Goal: Information Seeking & Learning: Learn about a topic

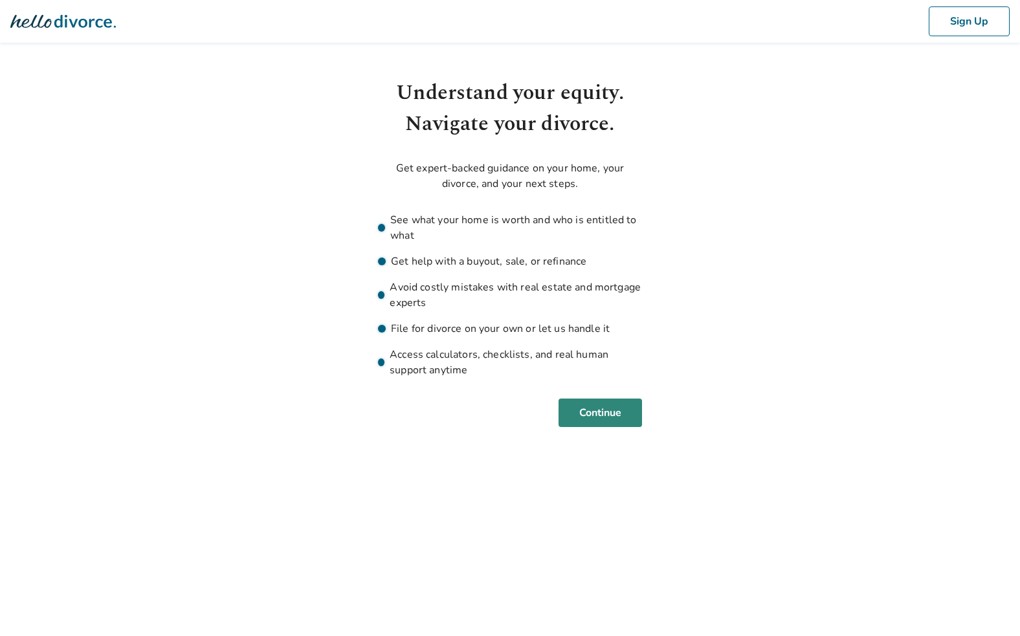
click at [597, 412] on button "Continue" at bounding box center [599, 413] width 83 height 28
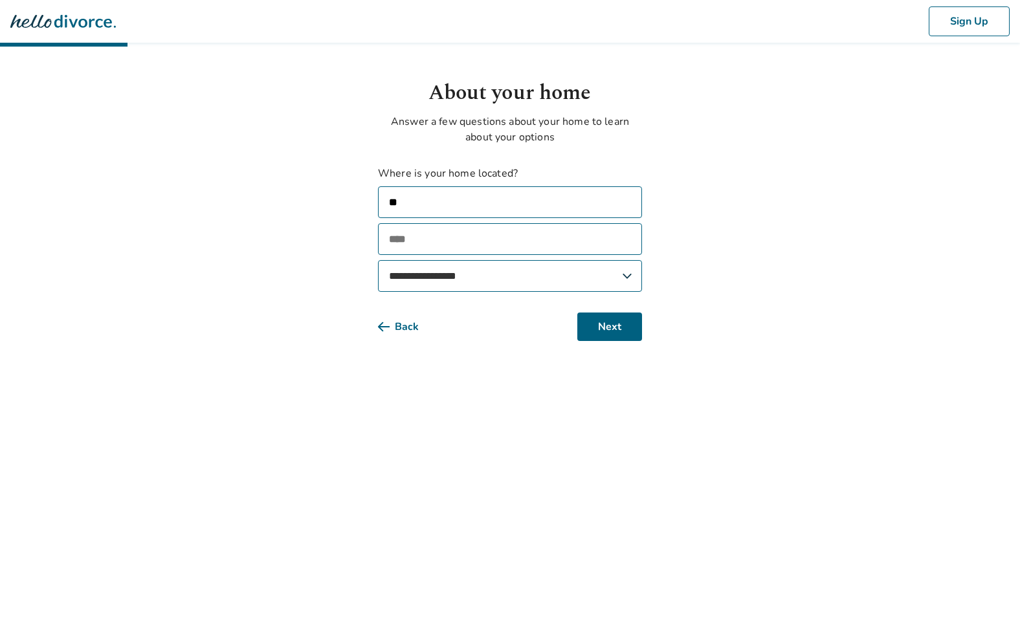
type input "*"
type input "**********"
click at [521, 300] on div "**********" at bounding box center [510, 209] width 264 height 263
select select "**"
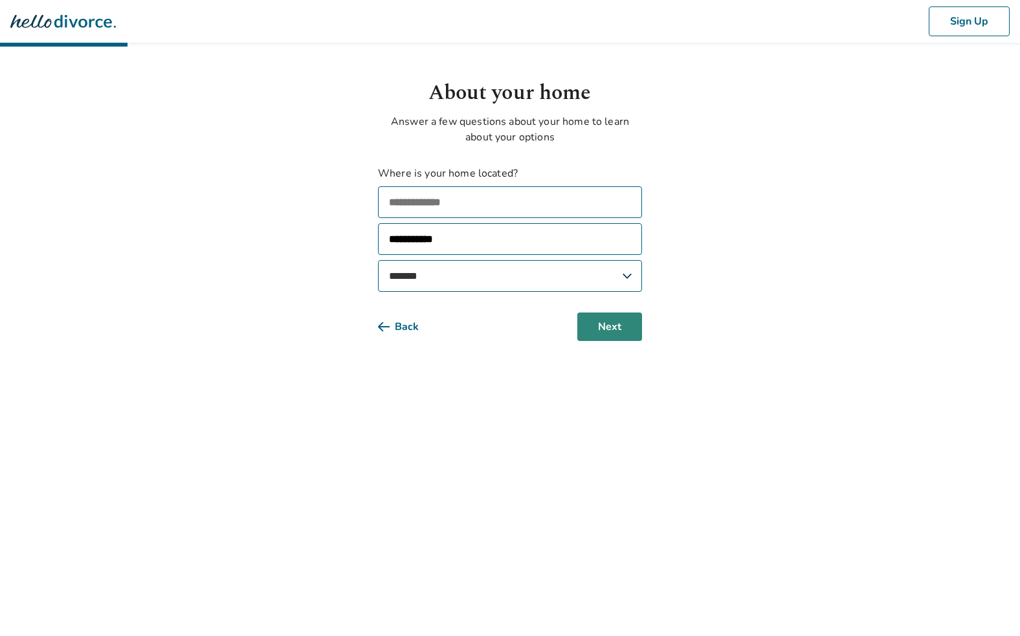
click at [592, 318] on button "Next" at bounding box center [609, 327] width 65 height 28
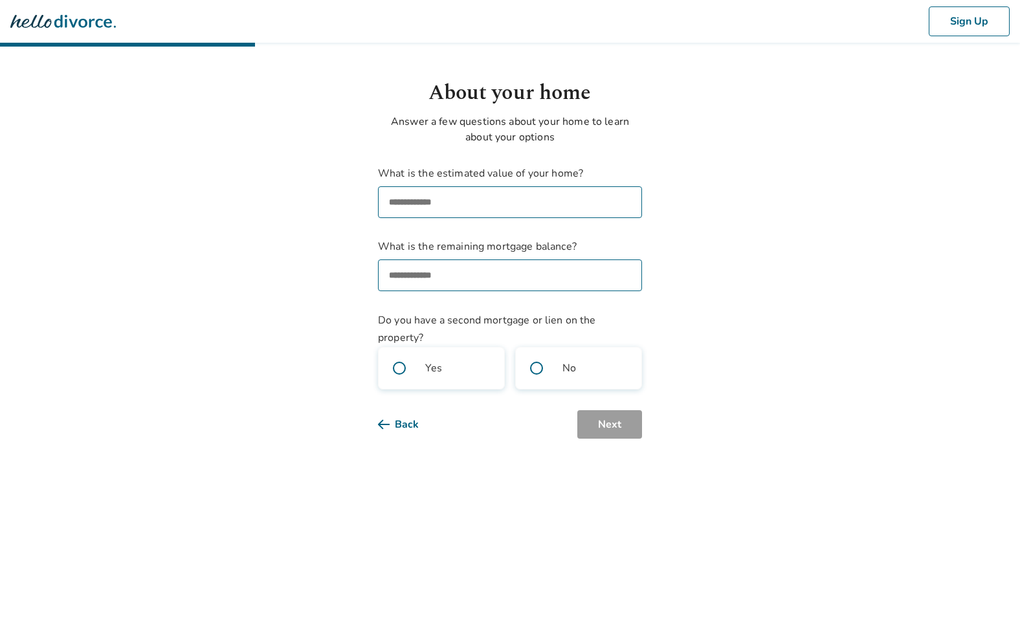
click at [454, 195] on input "What is the estimated value of your home?" at bounding box center [510, 202] width 264 height 32
type input "********"
click at [423, 284] on input "What is the remaining mortgage balance?" at bounding box center [510, 275] width 264 height 32
type input "********"
click at [531, 360] on span at bounding box center [536, 367] width 41 height 41
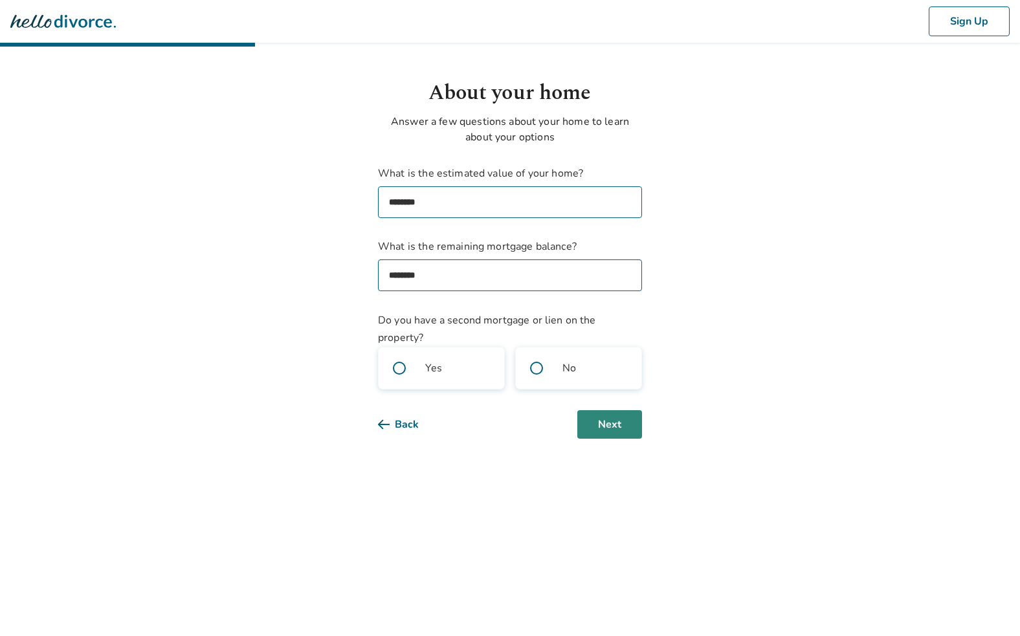
click at [609, 426] on button "Next" at bounding box center [609, 424] width 65 height 28
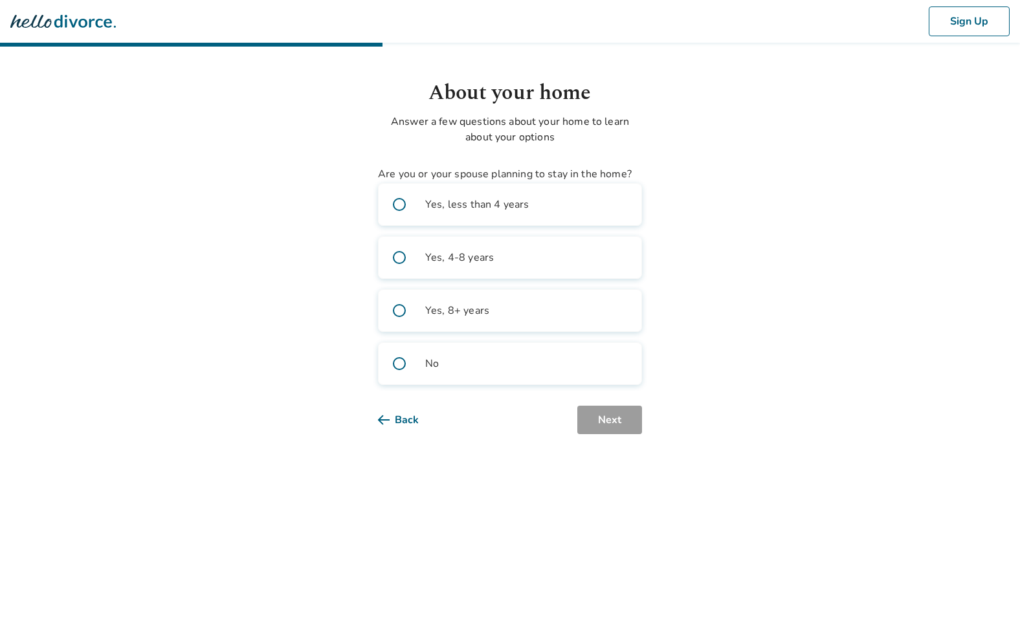
click at [494, 206] on span "Yes, less than 4 years" at bounding box center [477, 205] width 104 height 16
click at [607, 422] on button "Next" at bounding box center [609, 420] width 65 height 28
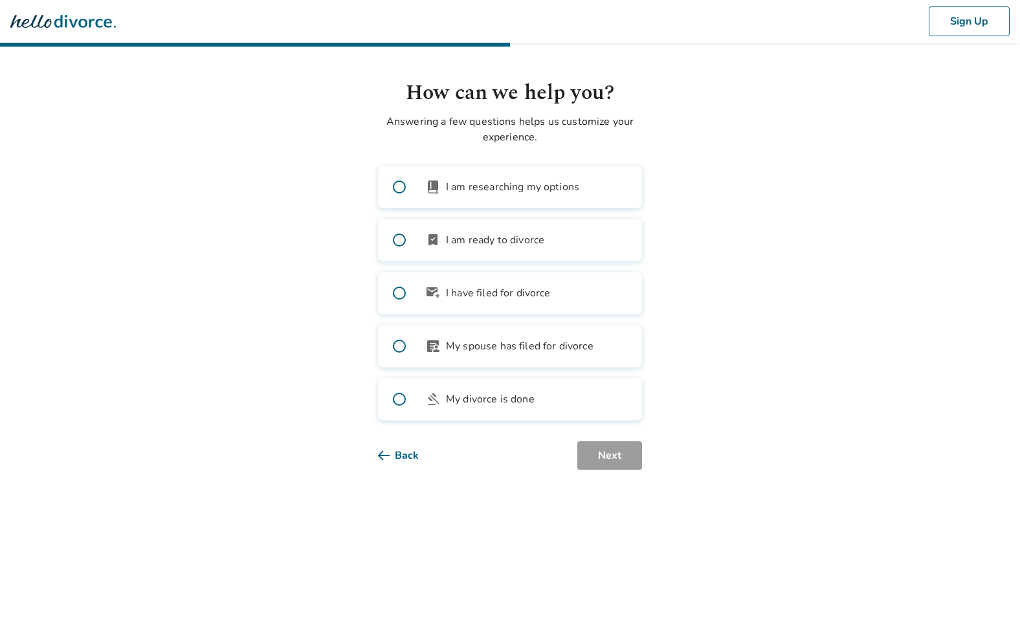
click at [522, 195] on label "book_2 I am researching my options" at bounding box center [510, 187] width 264 height 43
click at [612, 459] on button "Next" at bounding box center [609, 455] width 65 height 28
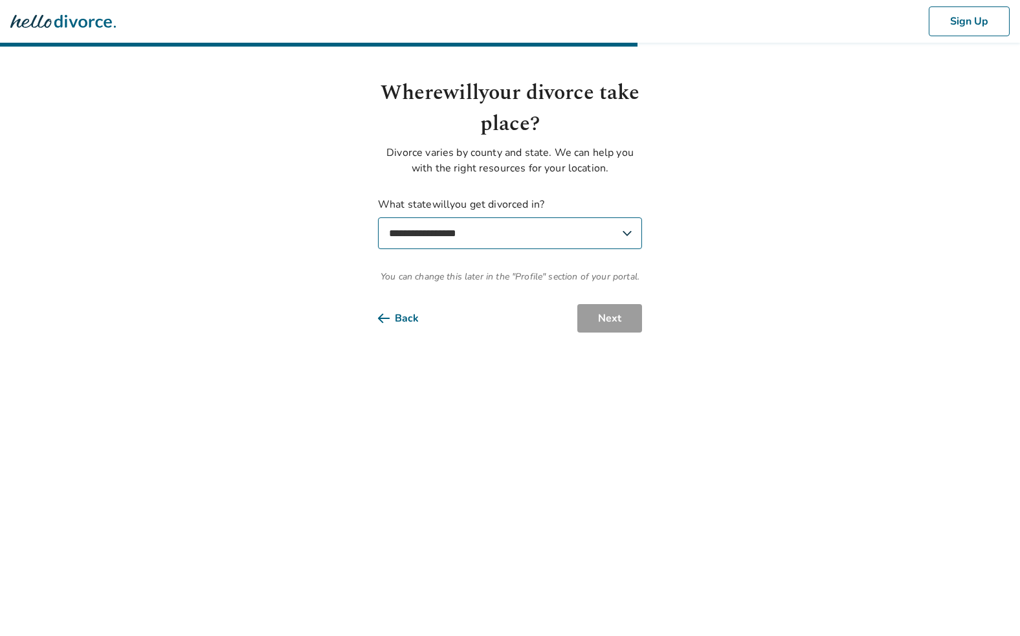
click at [496, 227] on select "**********" at bounding box center [510, 233] width 264 height 32
select select "**"
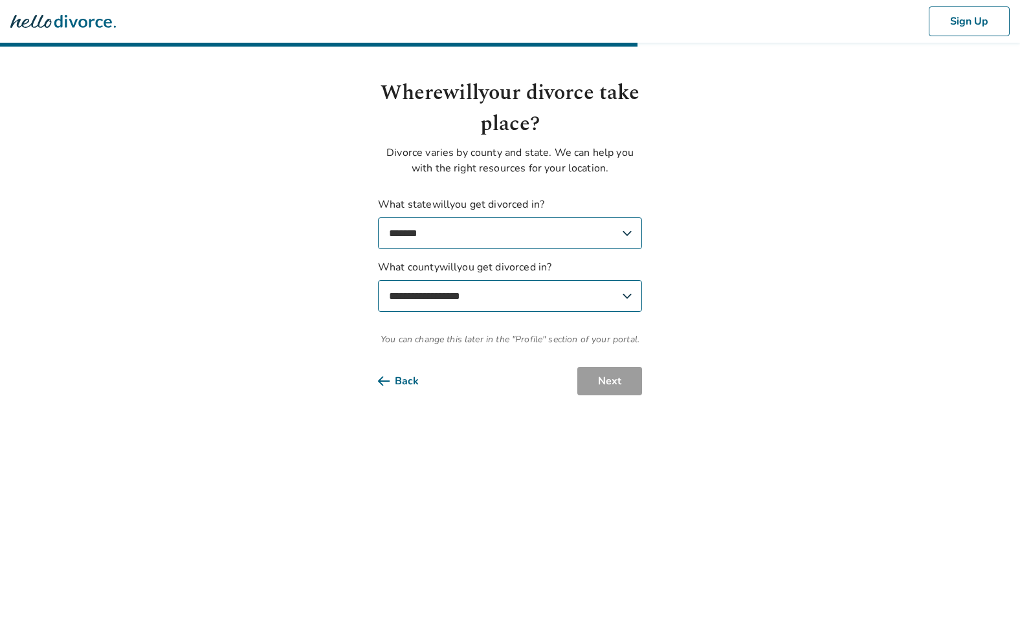
select select "**********"
click at [611, 380] on button "Next" at bounding box center [609, 381] width 65 height 28
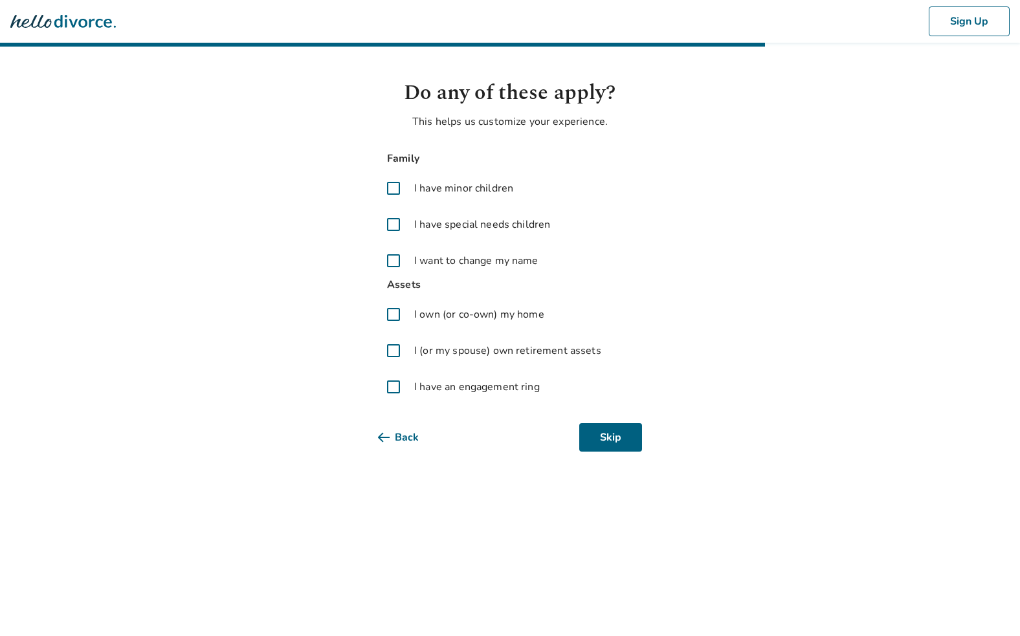
click at [388, 311] on span at bounding box center [393, 314] width 31 height 31
click at [619, 445] on button "Next" at bounding box center [609, 437] width 65 height 28
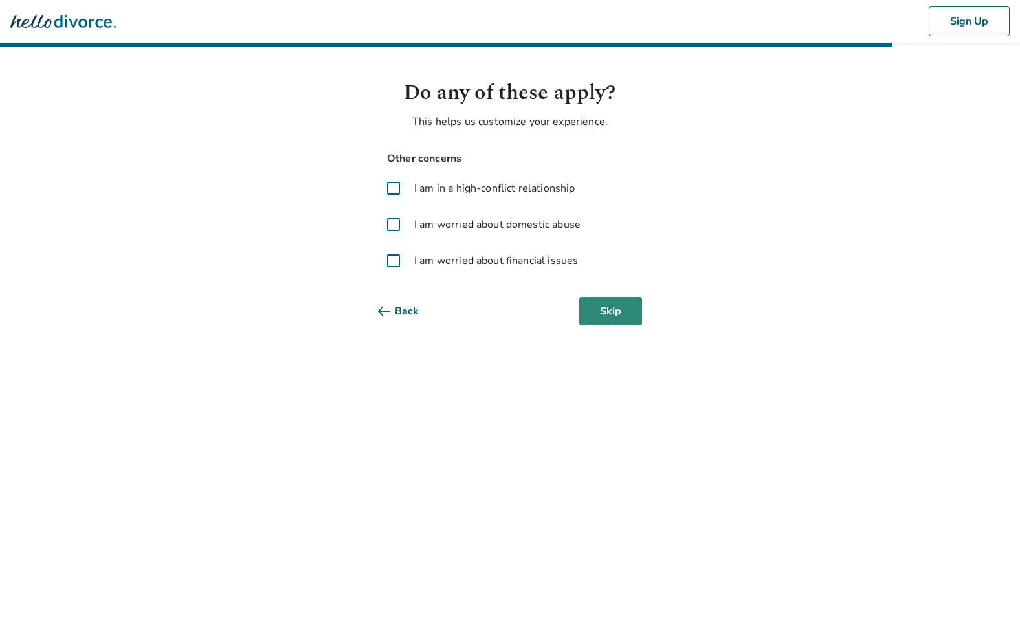
click at [597, 322] on button "Skip" at bounding box center [610, 311] width 63 height 28
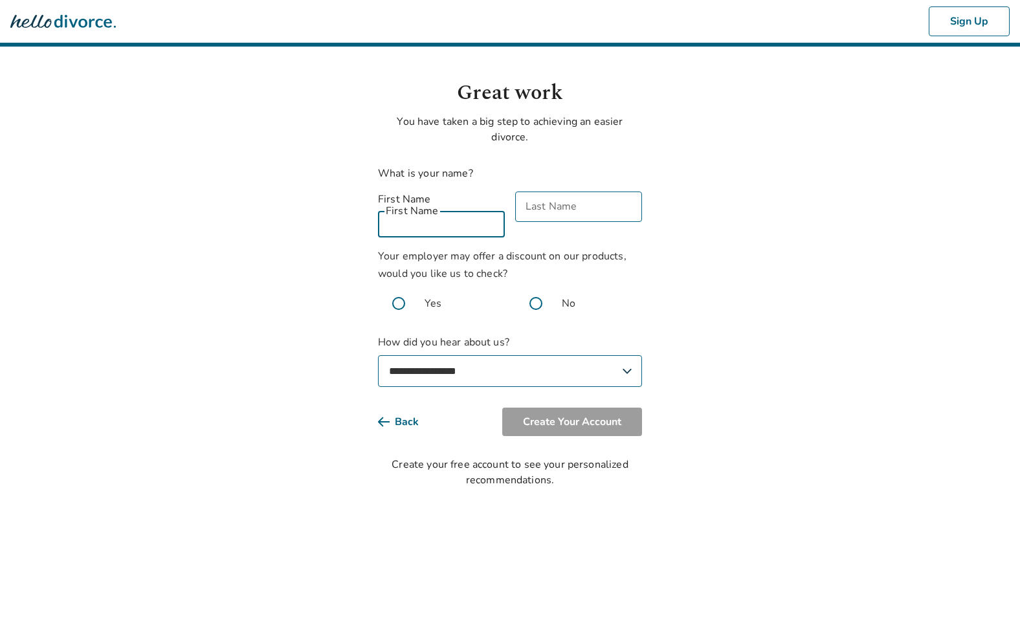
click at [453, 212] on input "First Name" at bounding box center [441, 222] width 127 height 30
type input "*****"
click at [564, 212] on input "Last Name" at bounding box center [578, 222] width 127 height 30
click at [543, 291] on span at bounding box center [535, 303] width 41 height 41
select select "**********"
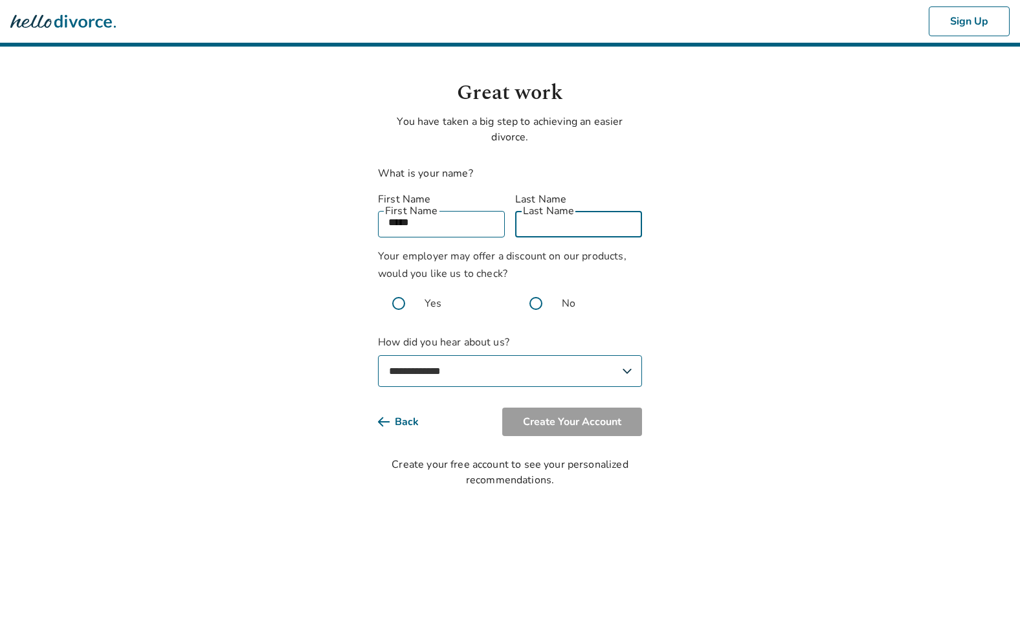
click at [569, 207] on input "Last Name" at bounding box center [578, 222] width 127 height 30
type input "*"
click at [578, 411] on button "Create Your Account" at bounding box center [572, 422] width 140 height 28
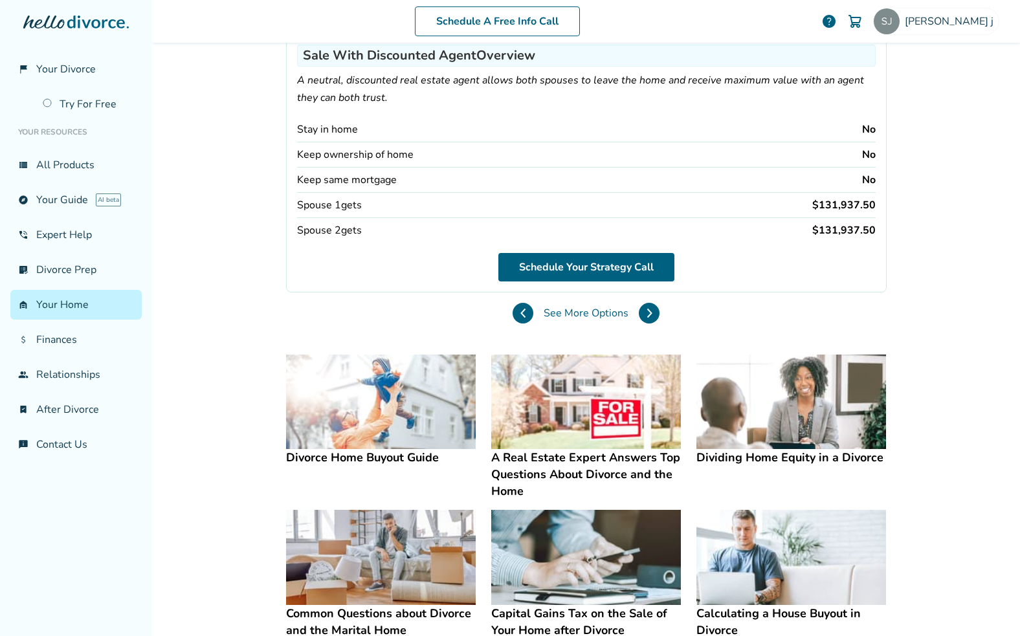
scroll to position [170, 0]
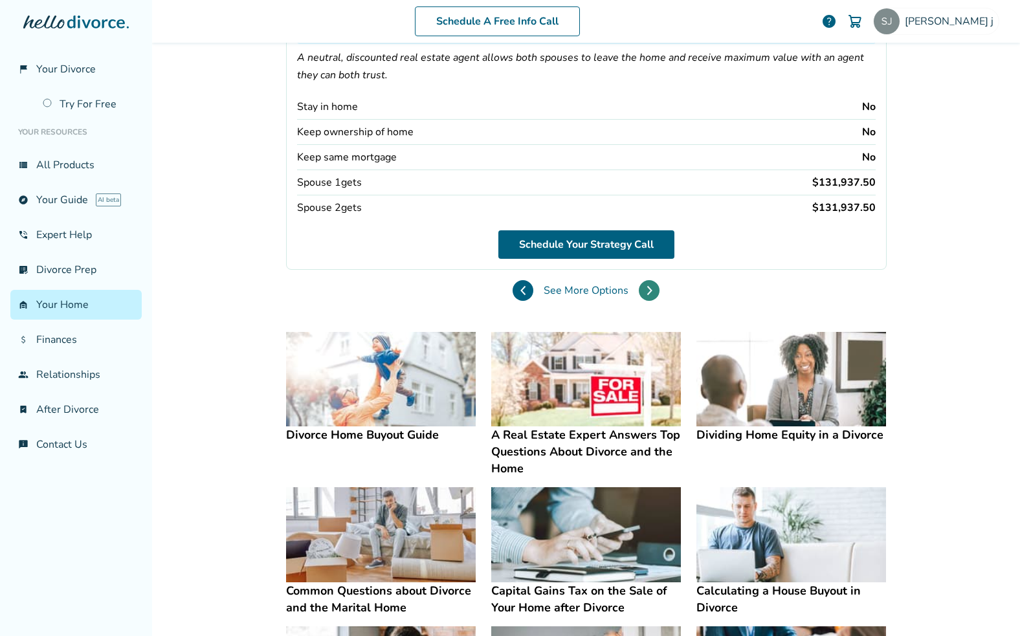
click at [639, 289] on button at bounding box center [649, 290] width 21 height 21
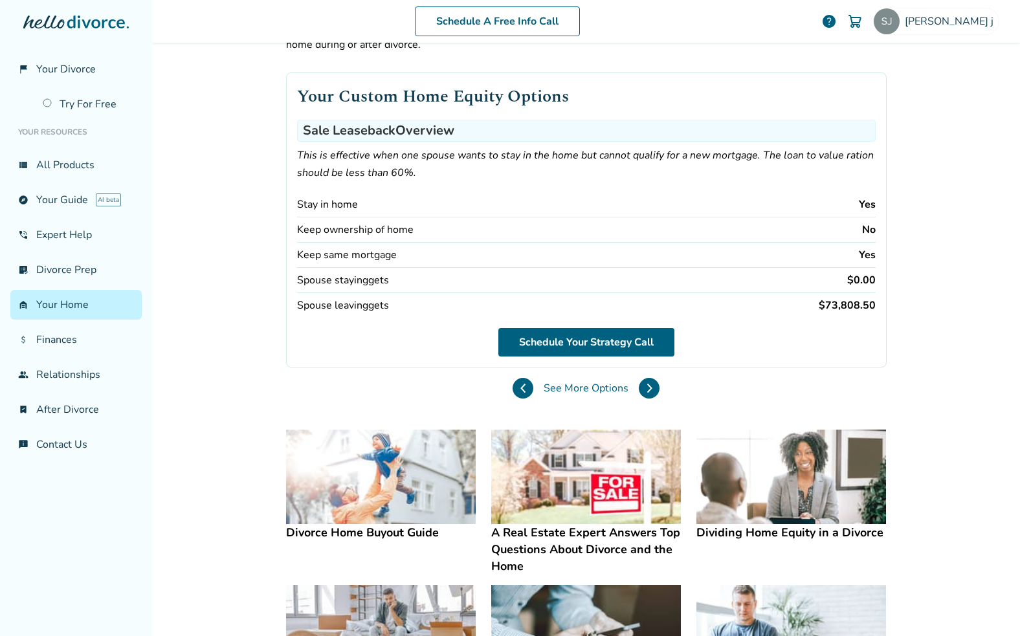
scroll to position [70, 0]
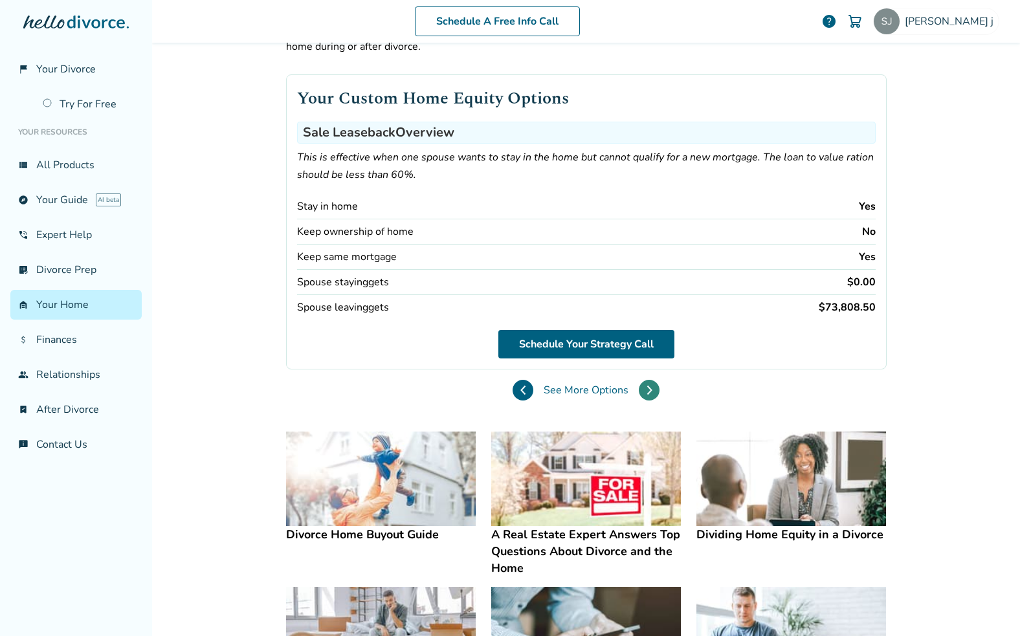
click at [647, 391] on icon at bounding box center [649, 390] width 4 height 8
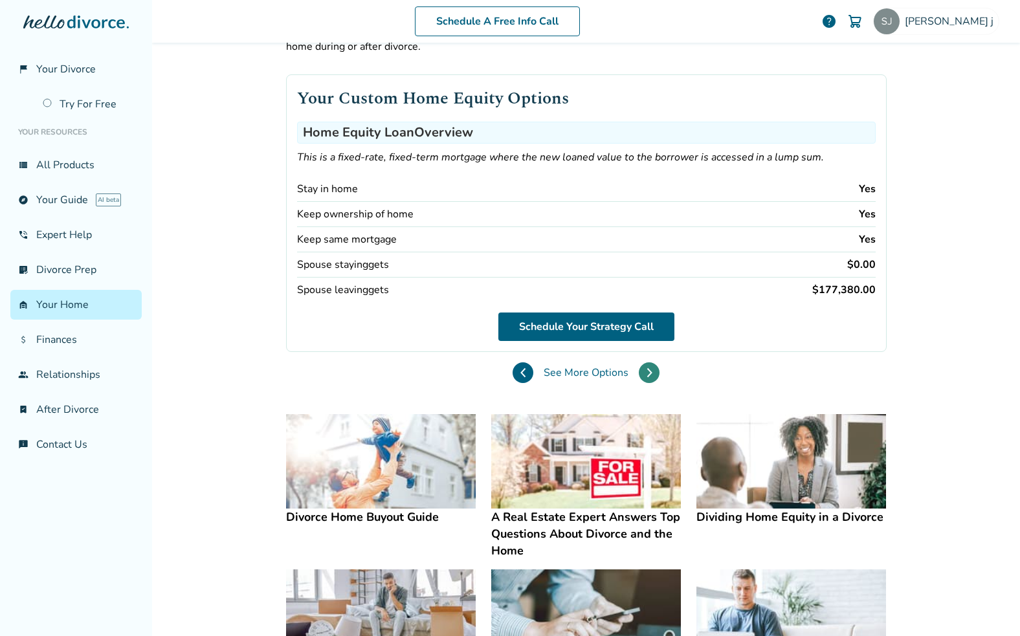
click at [646, 371] on icon at bounding box center [649, 373] width 6 height 10
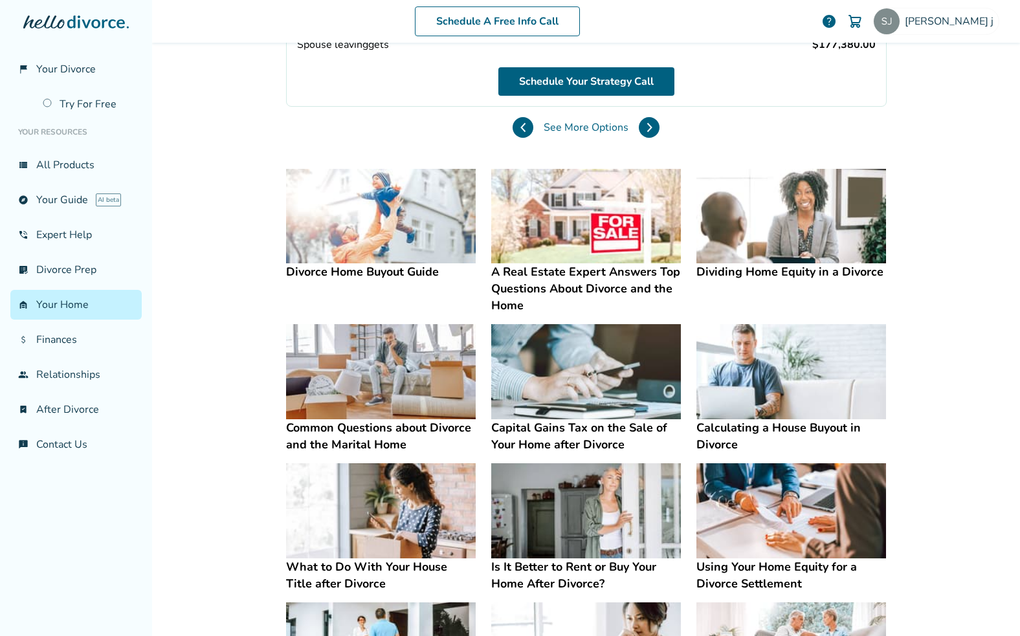
scroll to position [335, 0]
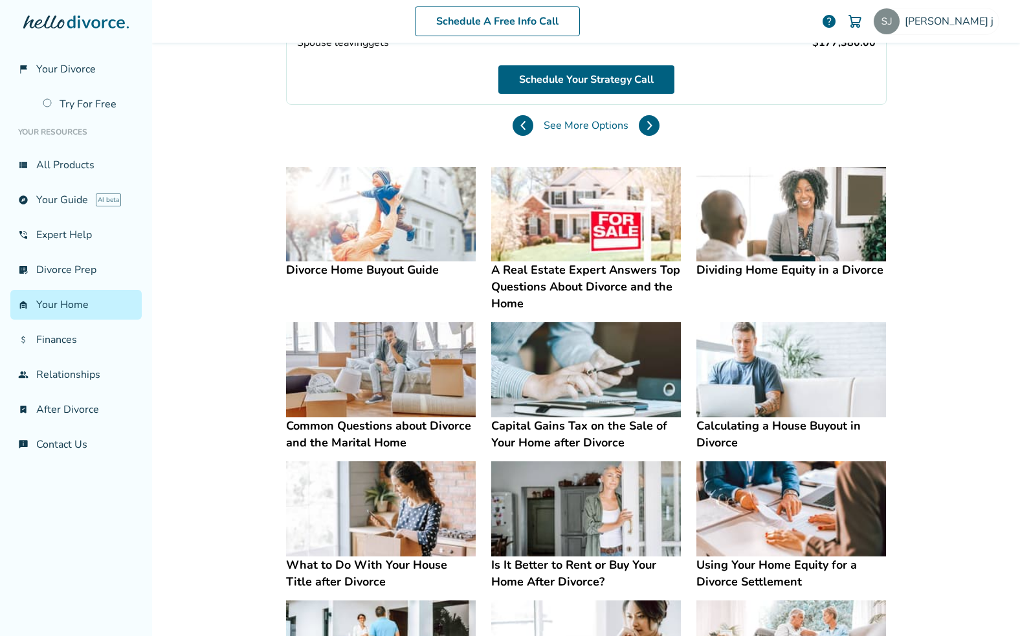
click at [790, 387] on img at bounding box center [791, 369] width 190 height 95
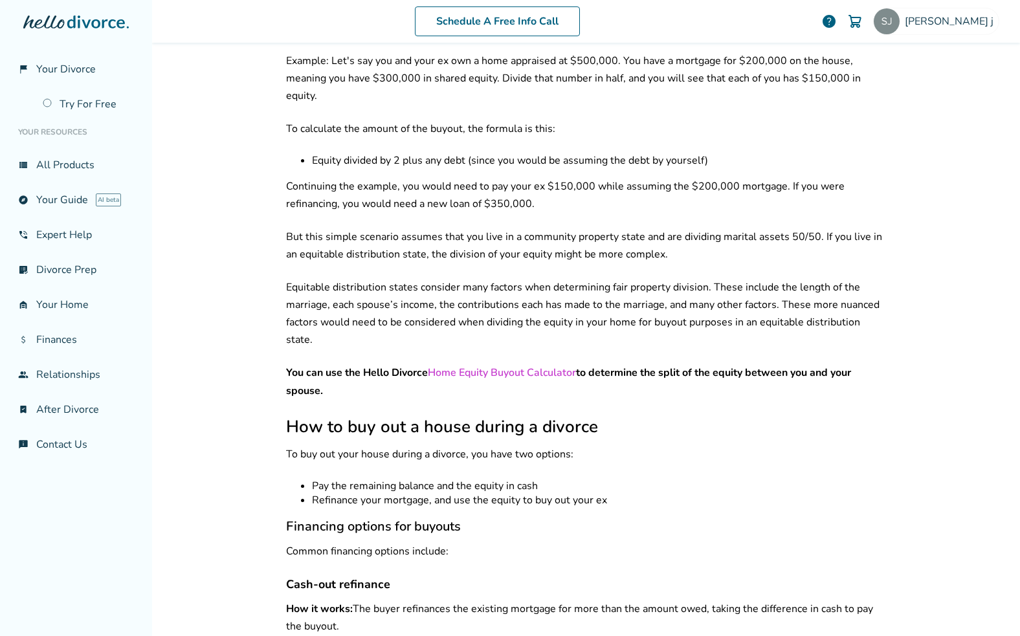
scroll to position [3384, 0]
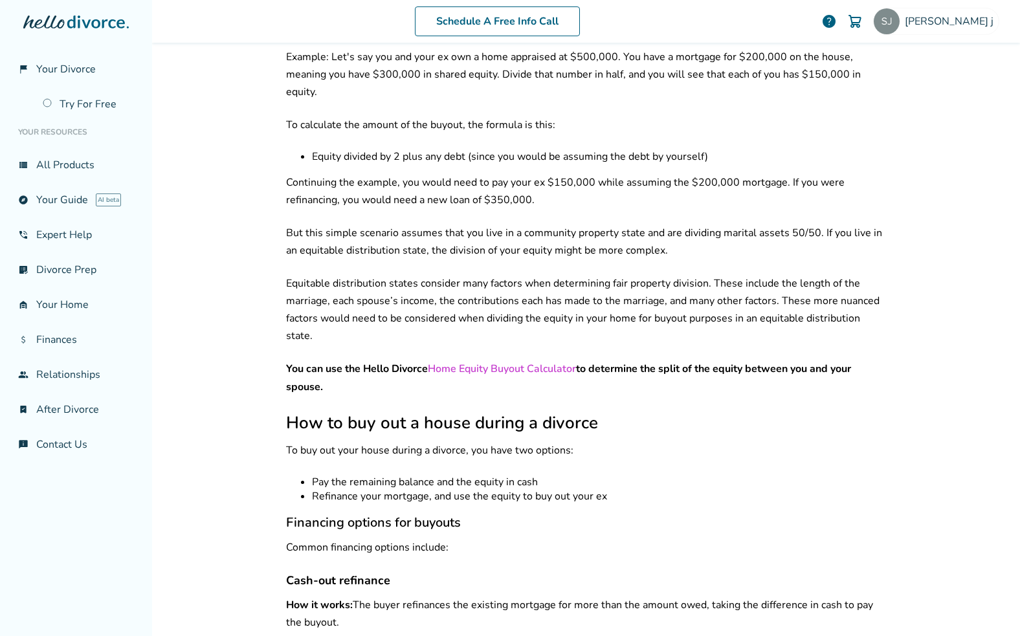
click at [500, 362] on link "Home Equity Buyout Calculator" at bounding box center [502, 369] width 148 height 14
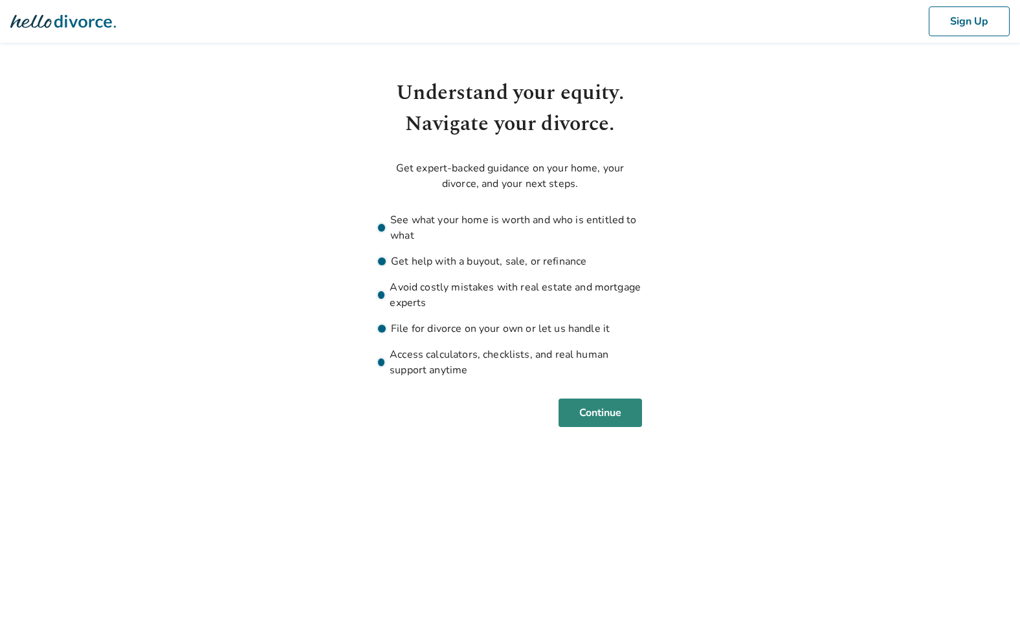
click at [606, 419] on button "Continue" at bounding box center [599, 413] width 83 height 28
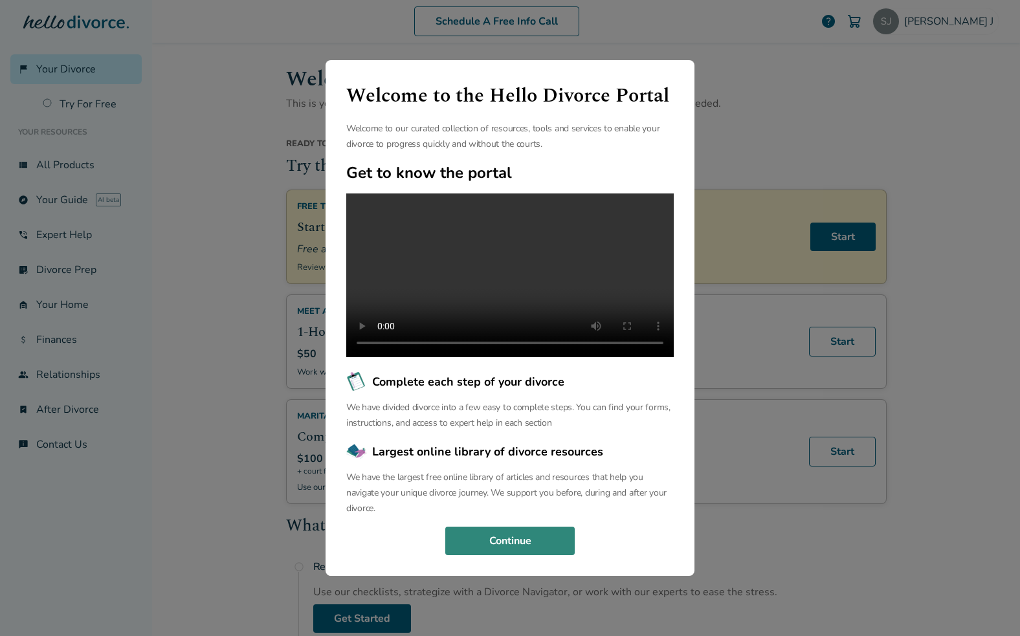
click at [500, 555] on button "Continue" at bounding box center [509, 541] width 129 height 28
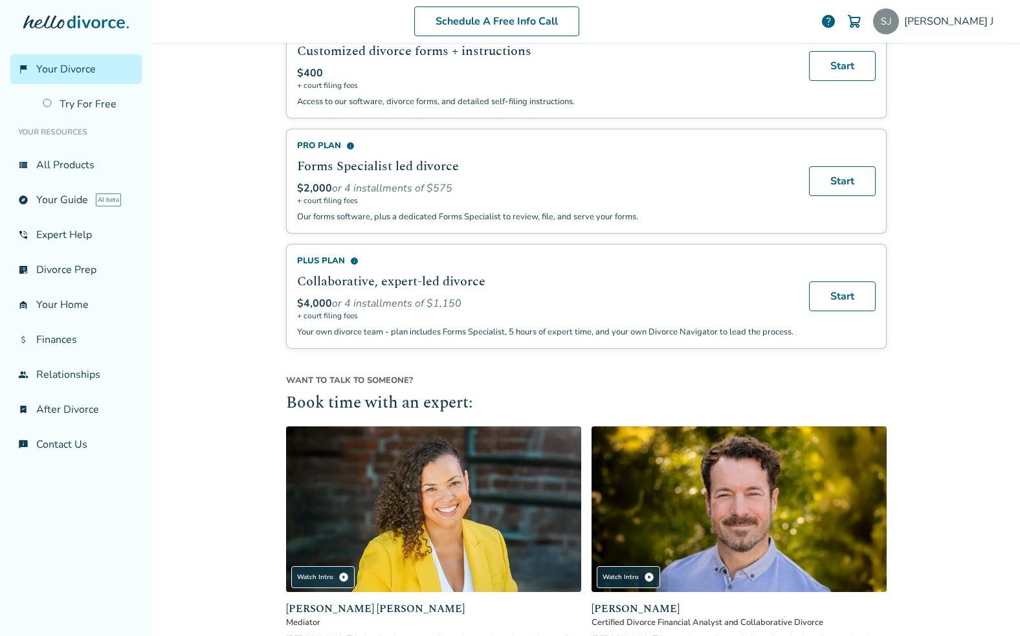
scroll to position [920, 0]
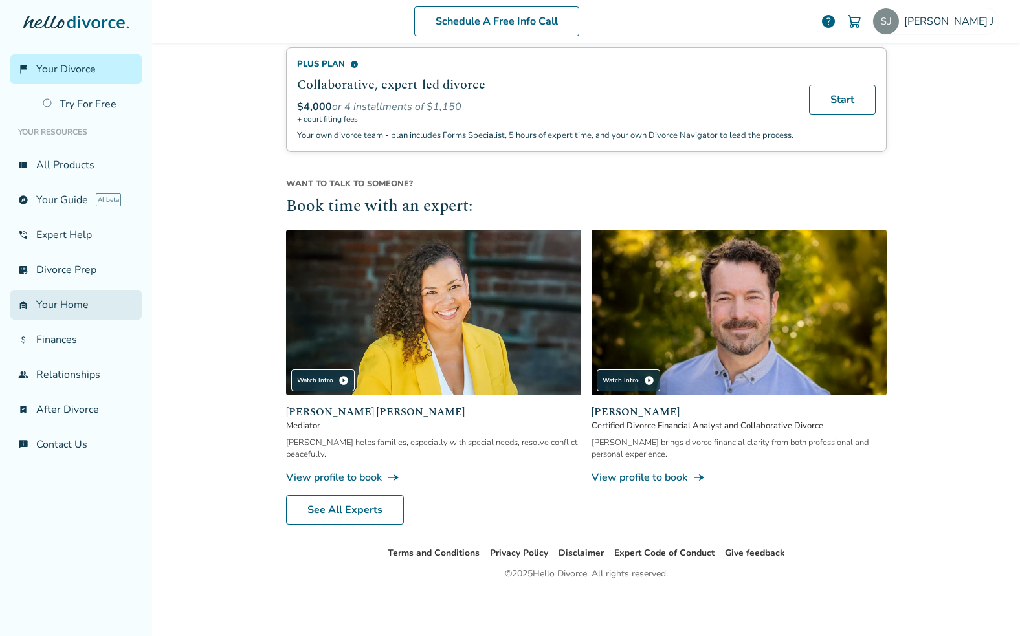
click at [55, 301] on link "garage_home Your Home" at bounding box center [75, 305] width 131 height 30
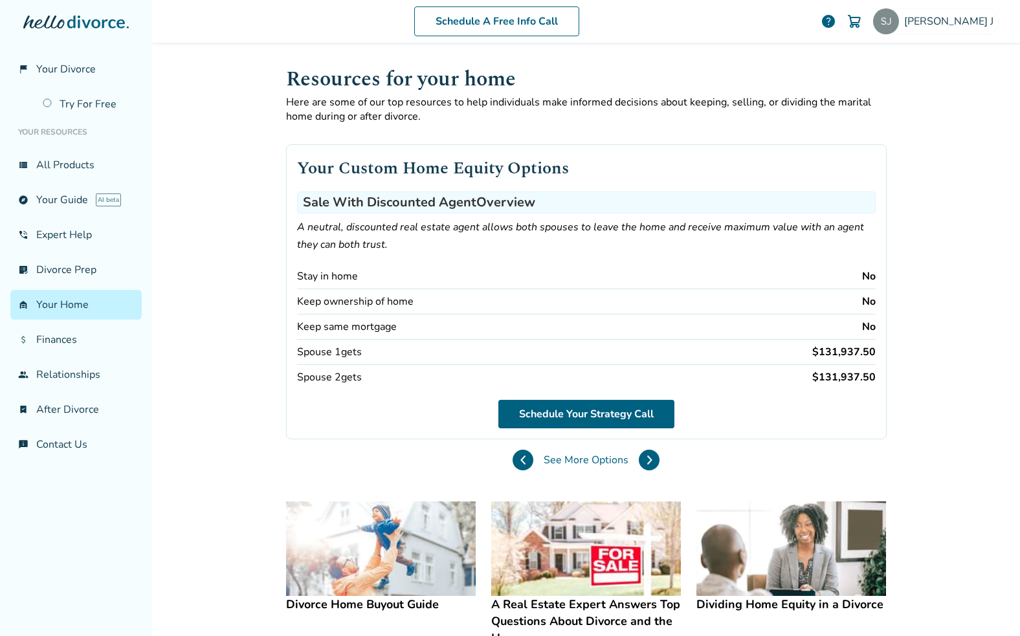
click at [512, 463] on div "See More Options" at bounding box center [585, 460] width 147 height 21
click at [646, 457] on icon at bounding box center [649, 460] width 6 height 10
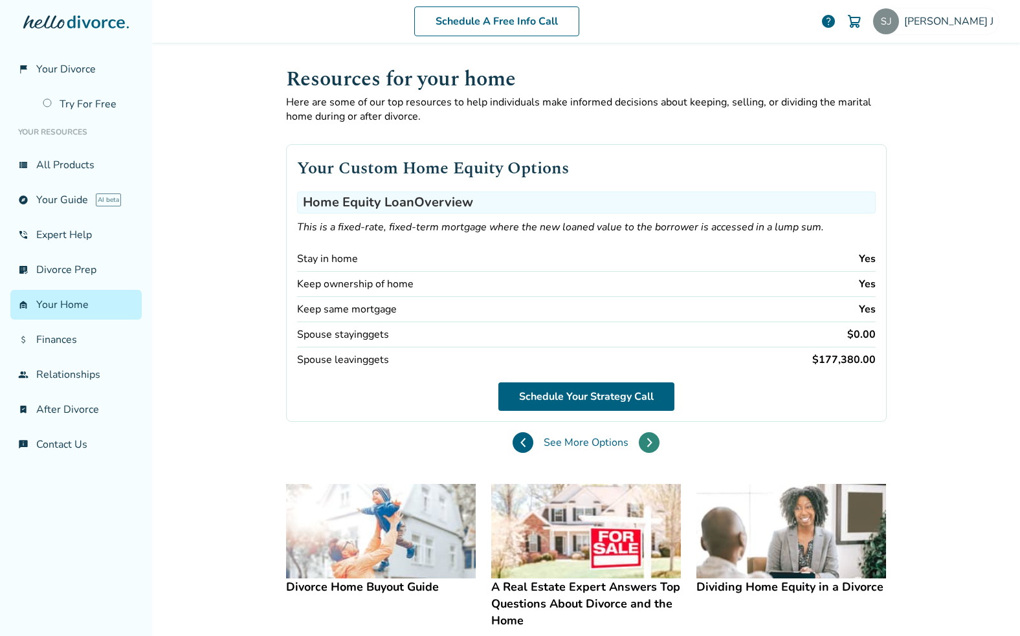
click at [639, 449] on button at bounding box center [649, 442] width 21 height 21
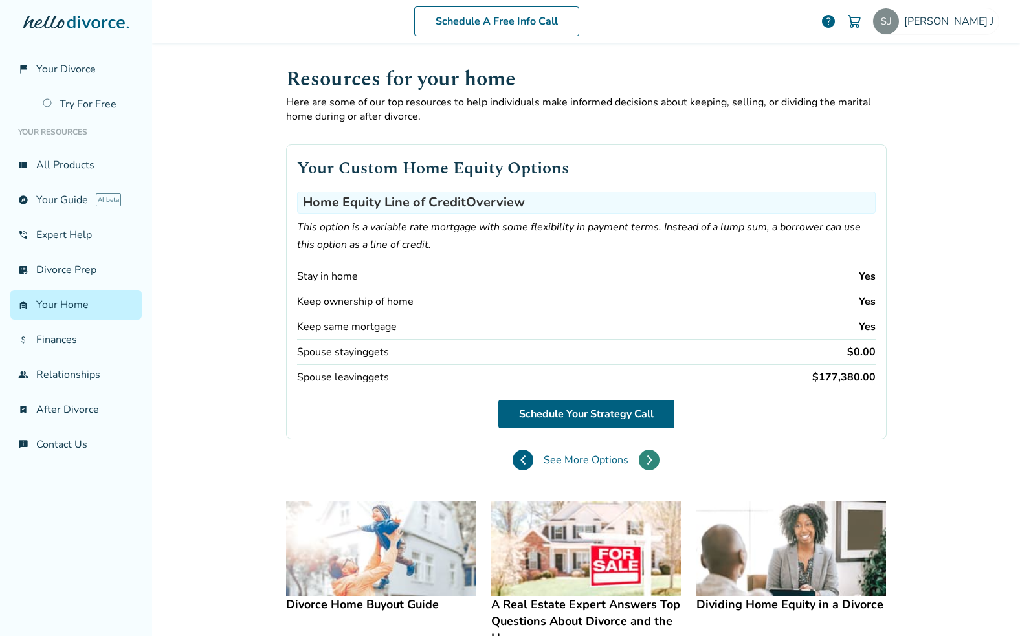
click at [647, 464] on icon at bounding box center [649, 460] width 4 height 8
click at [73, 172] on link "view_list All Products" at bounding box center [75, 165] width 131 height 30
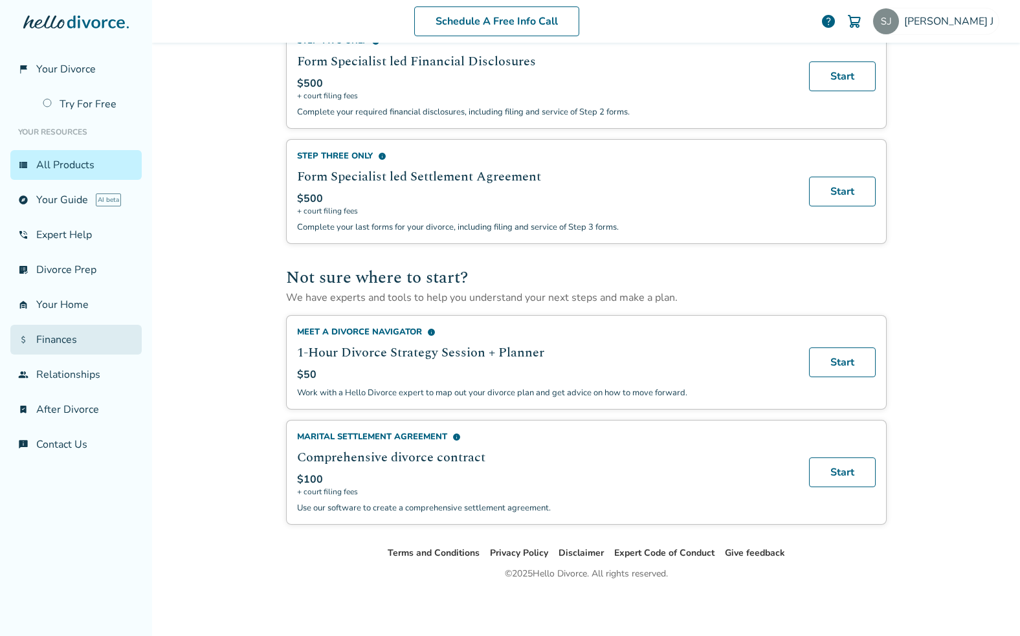
scroll to position [659, 0]
click at [54, 298] on link "garage_home Your Home" at bounding box center [75, 305] width 131 height 30
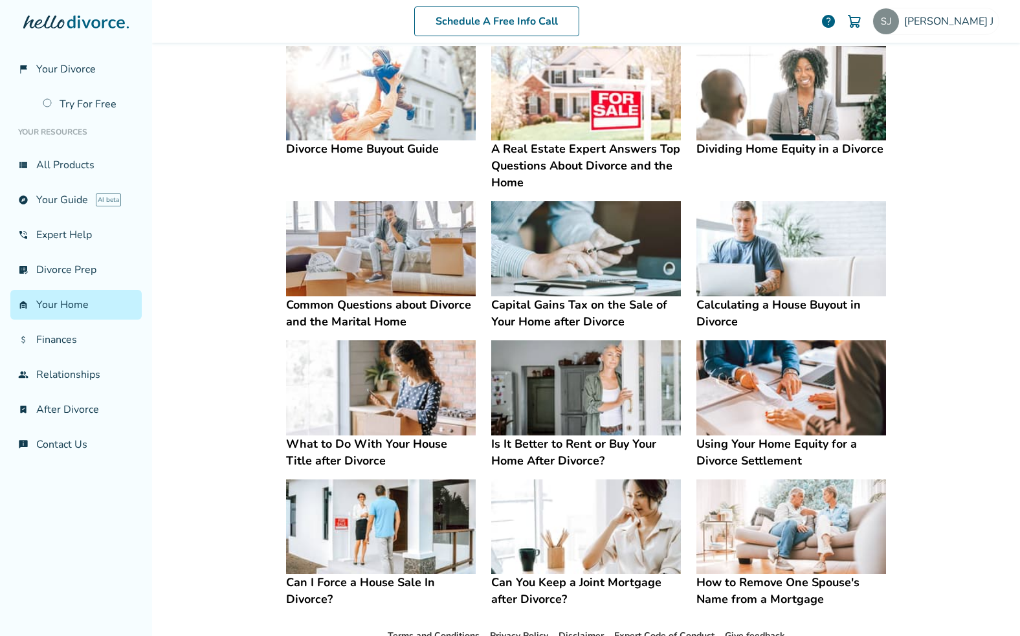
scroll to position [479, 0]
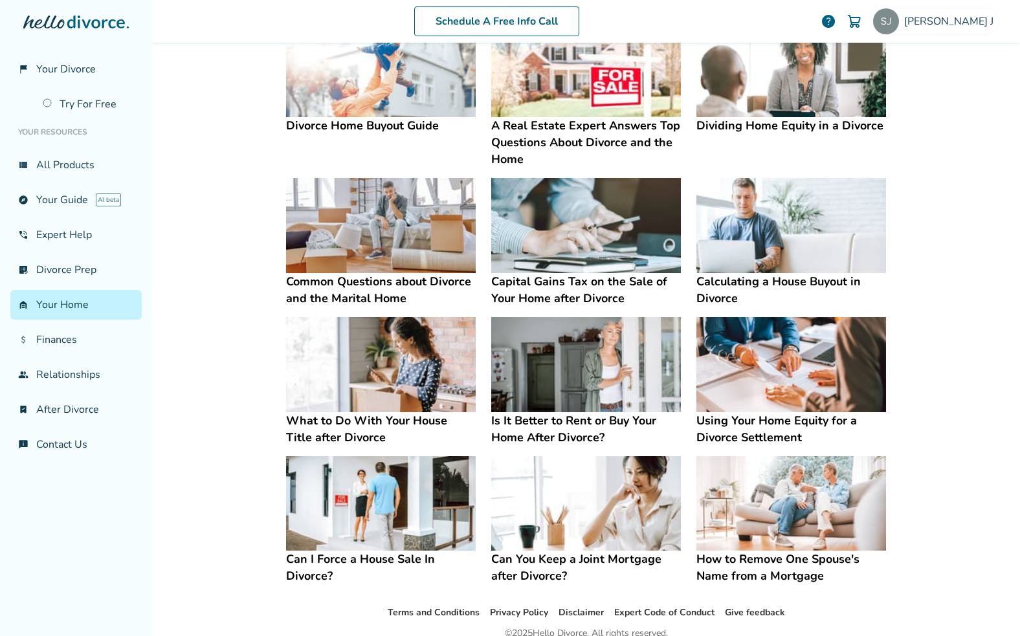
click at [759, 111] on img at bounding box center [791, 70] width 190 height 95
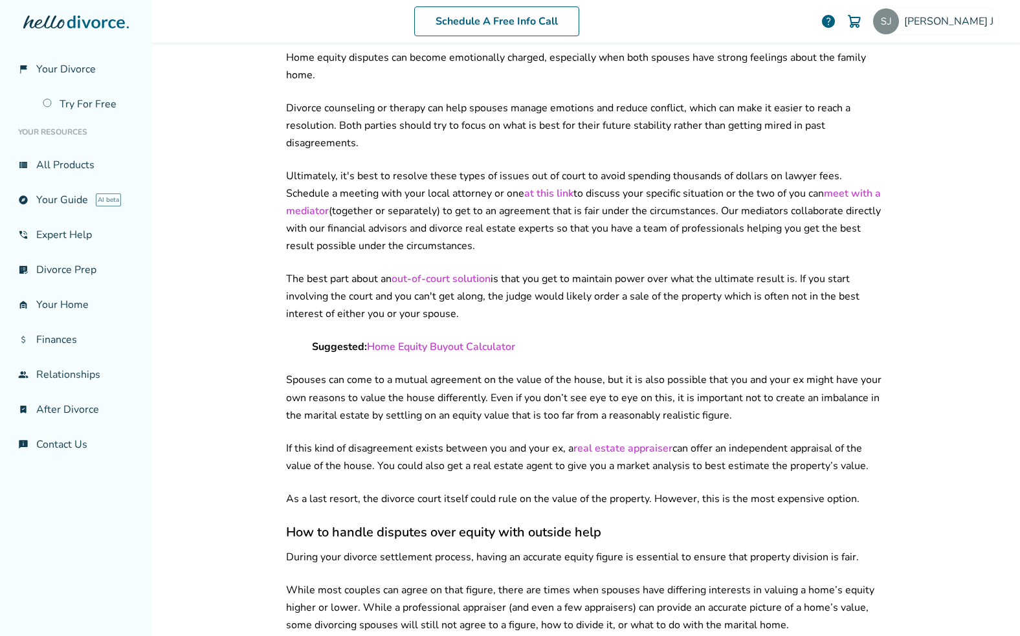
scroll to position [7655, 0]
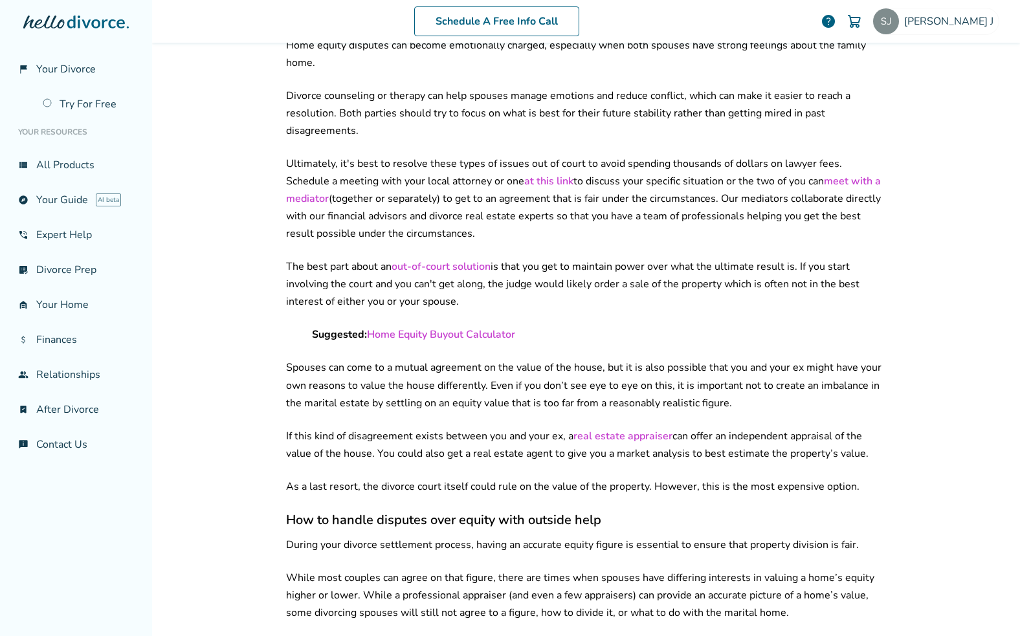
click at [442, 327] on link "Home Equity Buyout Calculator" at bounding box center [441, 334] width 148 height 14
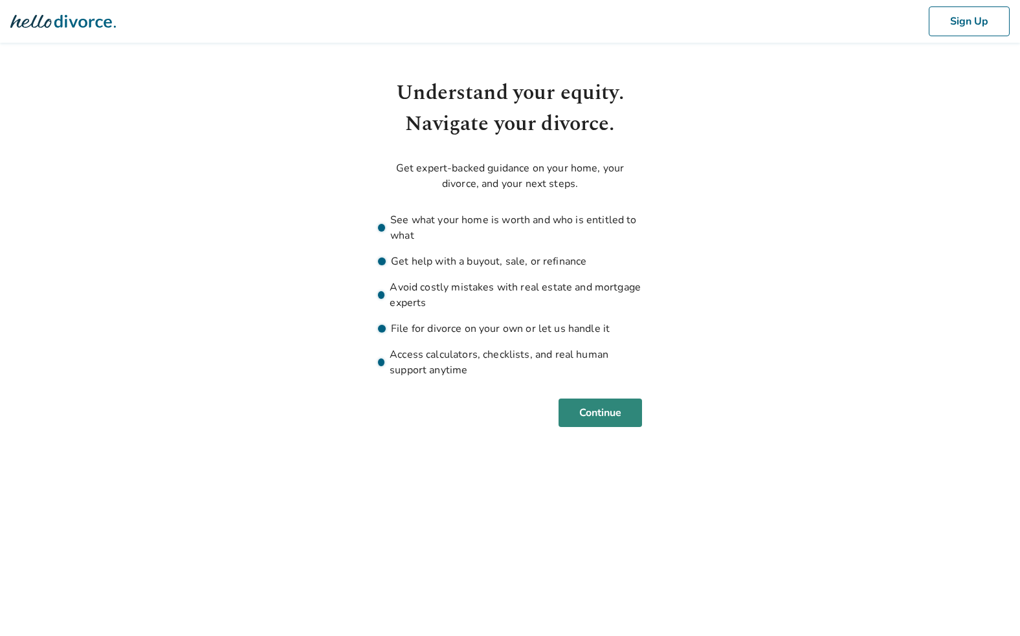
click at [597, 426] on button "Continue" at bounding box center [599, 413] width 83 height 28
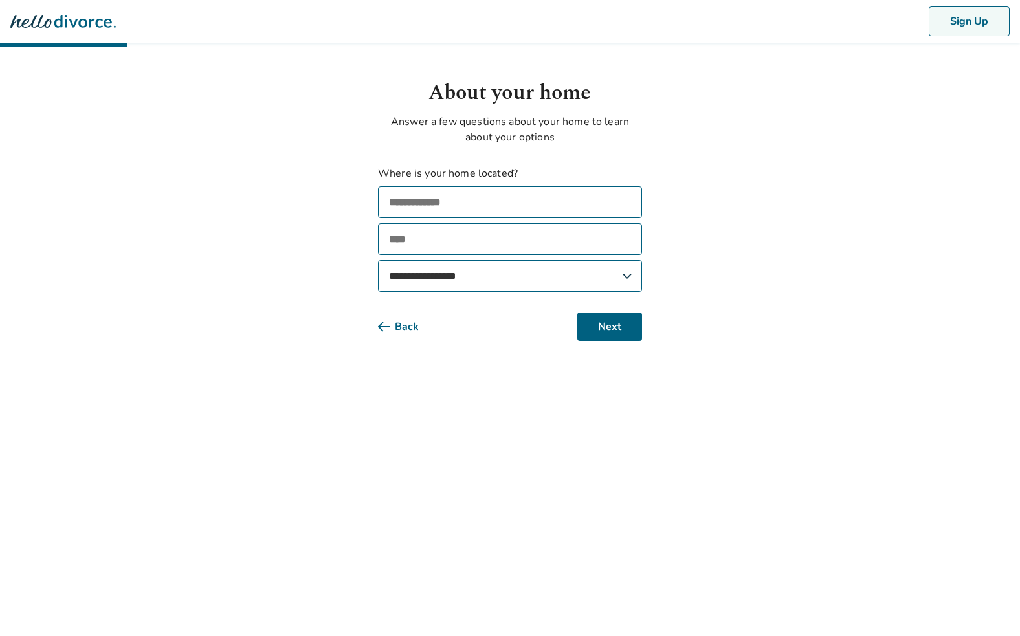
click at [955, 32] on button "Sign Up" at bounding box center [969, 21] width 81 height 30
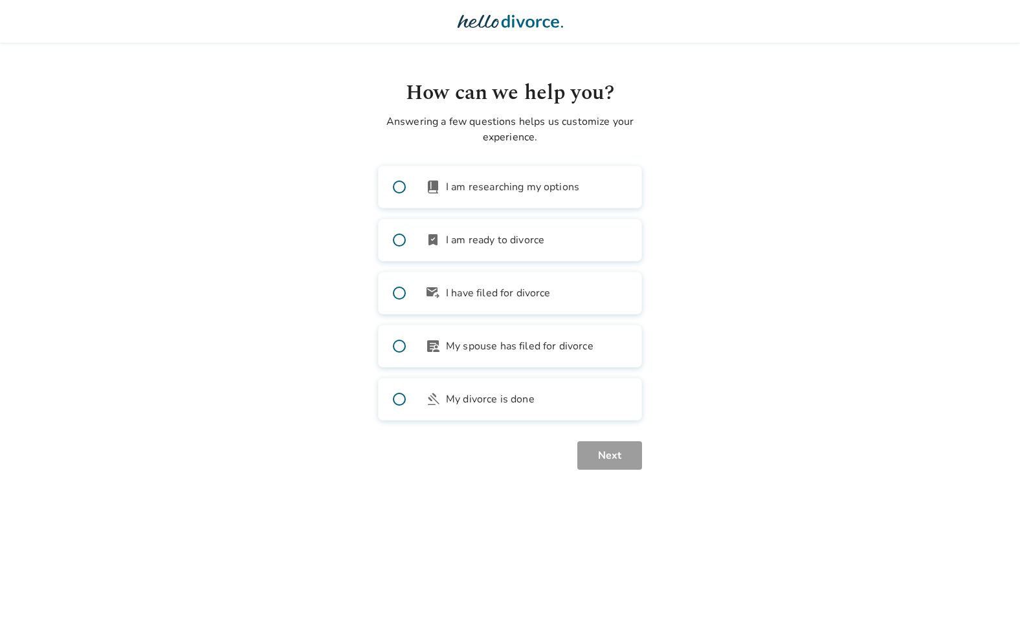
click at [524, 188] on span "I am researching my options" at bounding box center [512, 187] width 133 height 16
click at [610, 468] on button "Next" at bounding box center [609, 455] width 65 height 28
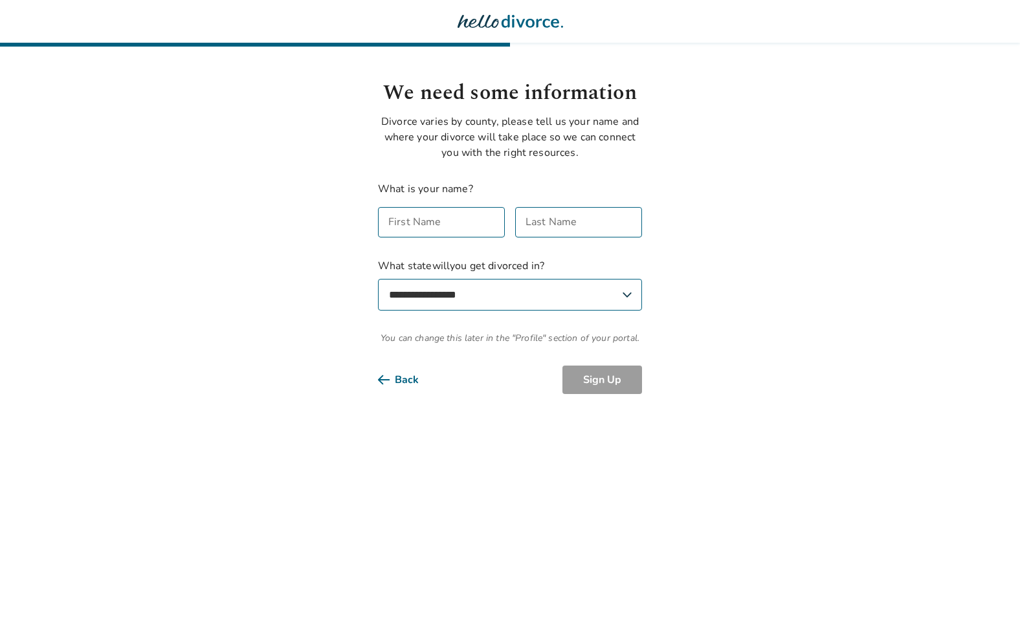
click at [384, 382] on icon at bounding box center [384, 380] width 12 height 10
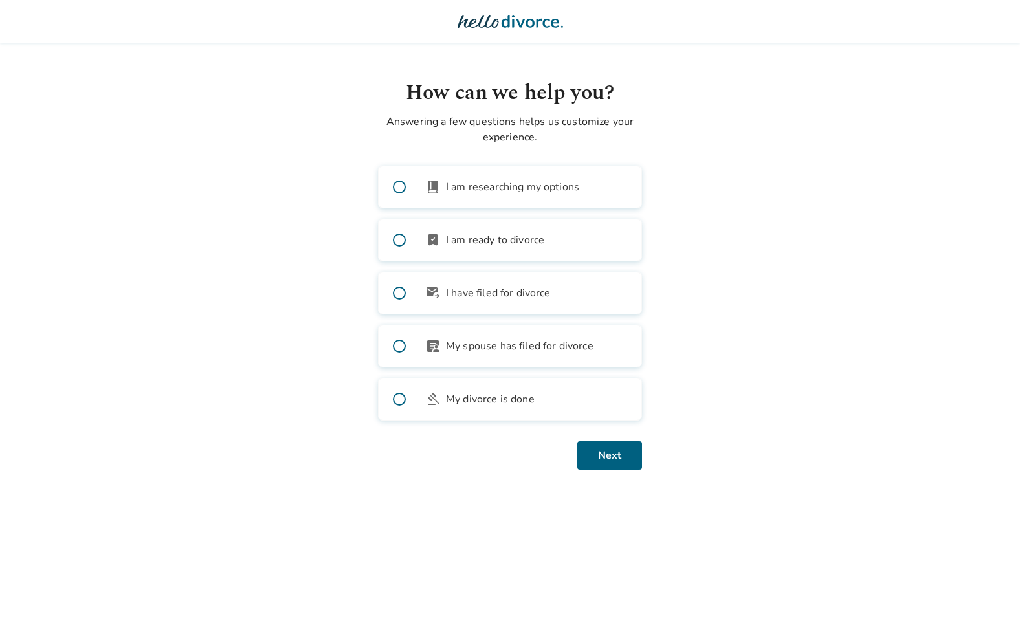
click at [503, 20] on icon at bounding box center [530, 21] width 58 height 13
